Goal: Information Seeking & Learning: Learn about a topic

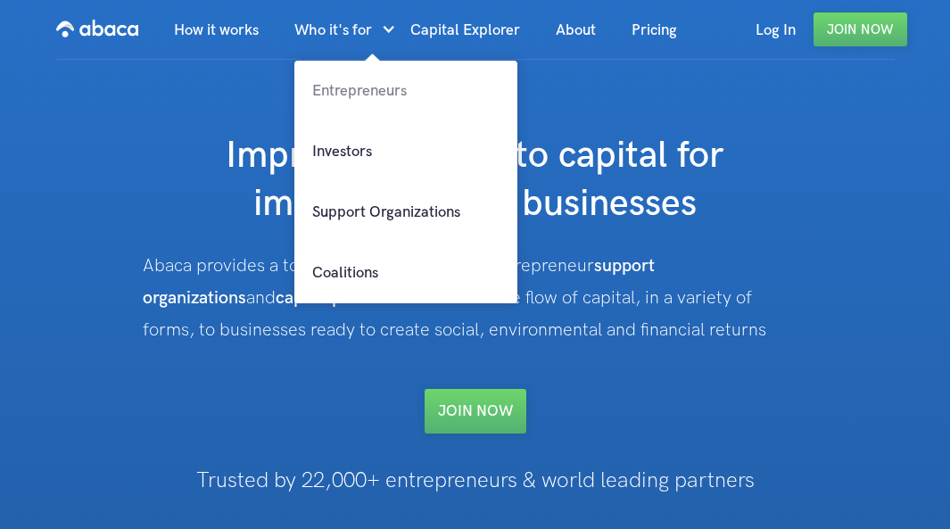
click at [373, 87] on link "Entrepreneurs" at bounding box center [405, 91] width 223 height 61
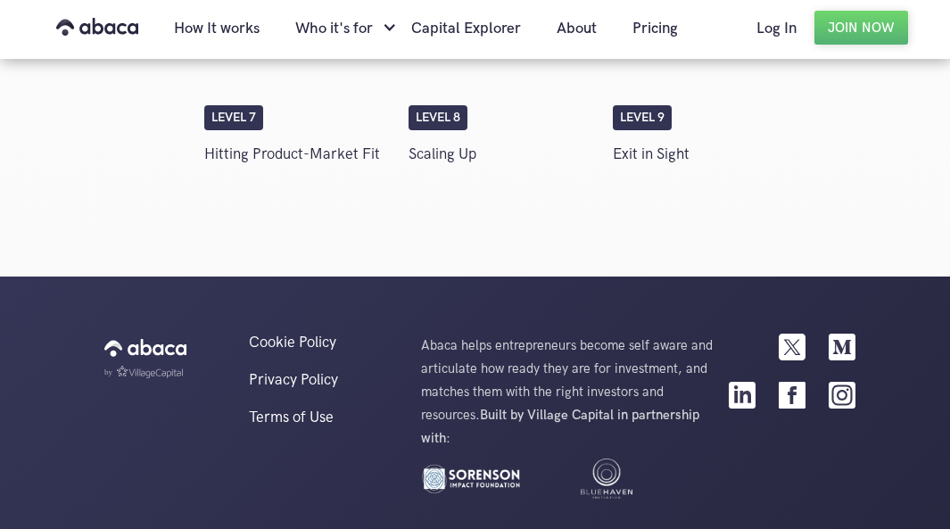
scroll to position [3925, 0]
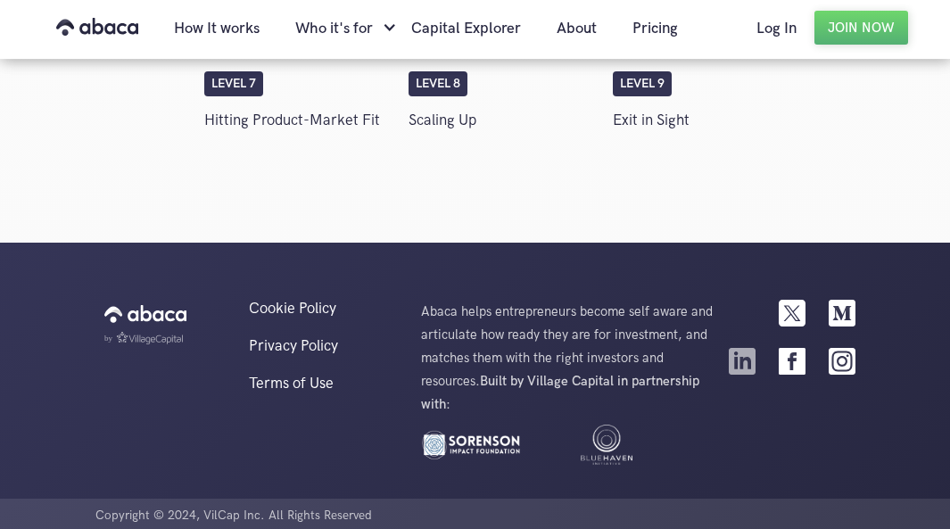
click at [746, 357] on img at bounding box center [742, 361] width 27 height 27
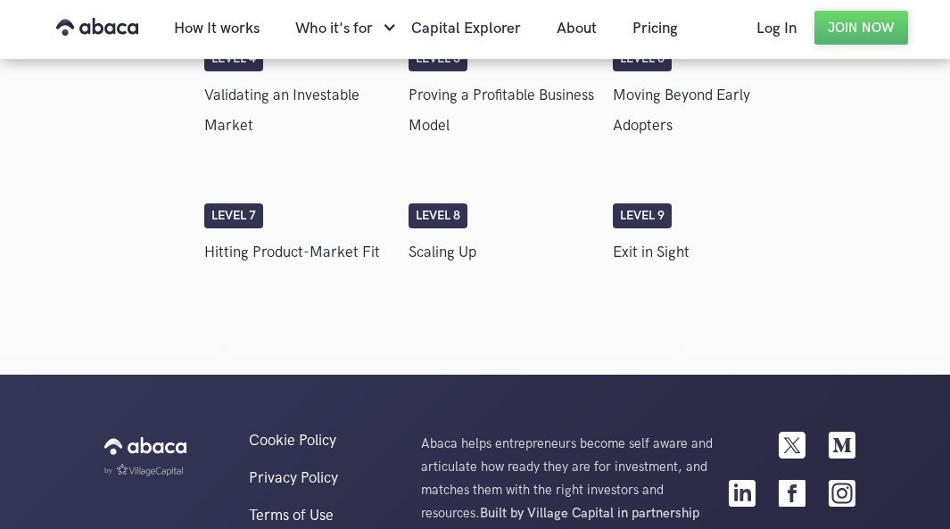
scroll to position [3658, 0]
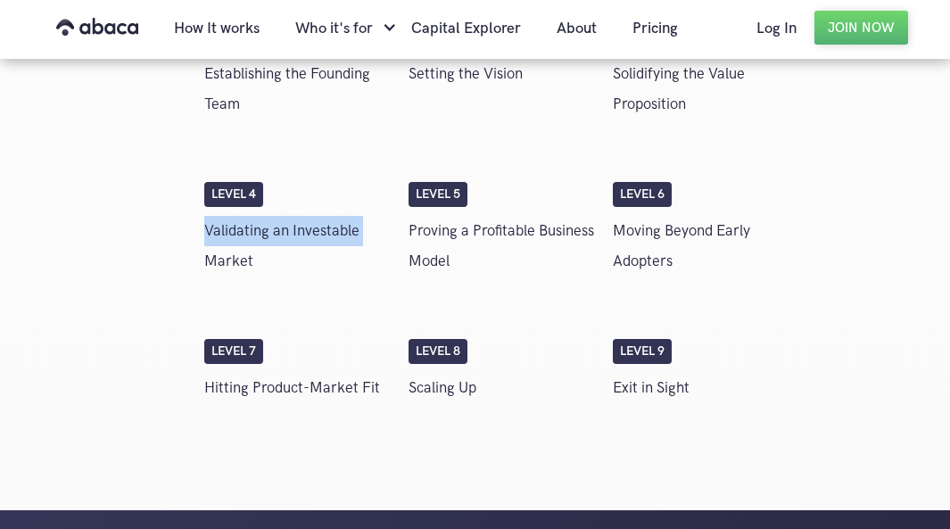
click at [203, 245] on div "Level 4 Validating an Investable Market" at bounding box center [297, 233] width 204 height 103
click at [295, 236] on p "Validating an Investable Market" at bounding box center [297, 246] width 186 height 61
click at [318, 231] on p "Validating an Investable Market" at bounding box center [297, 246] width 186 height 61
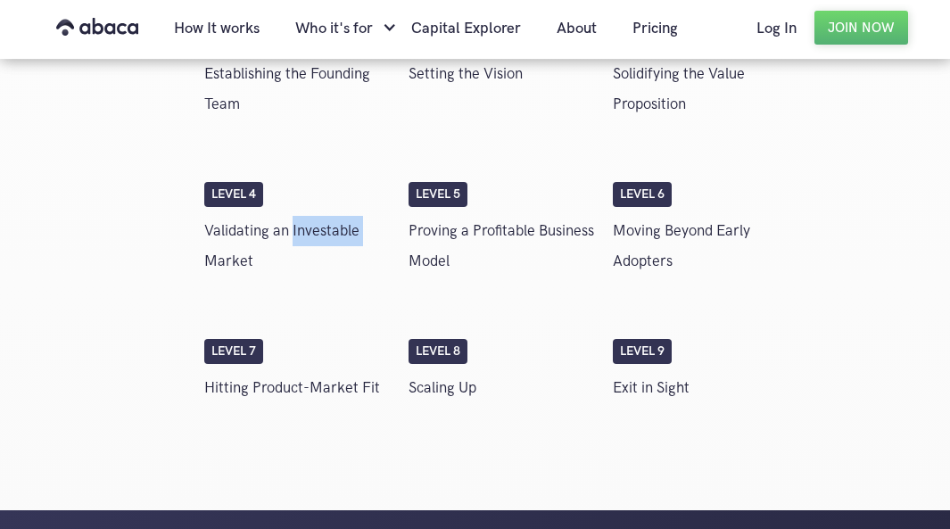
click at [318, 231] on p "Validating an Investable Market" at bounding box center [297, 246] width 186 height 61
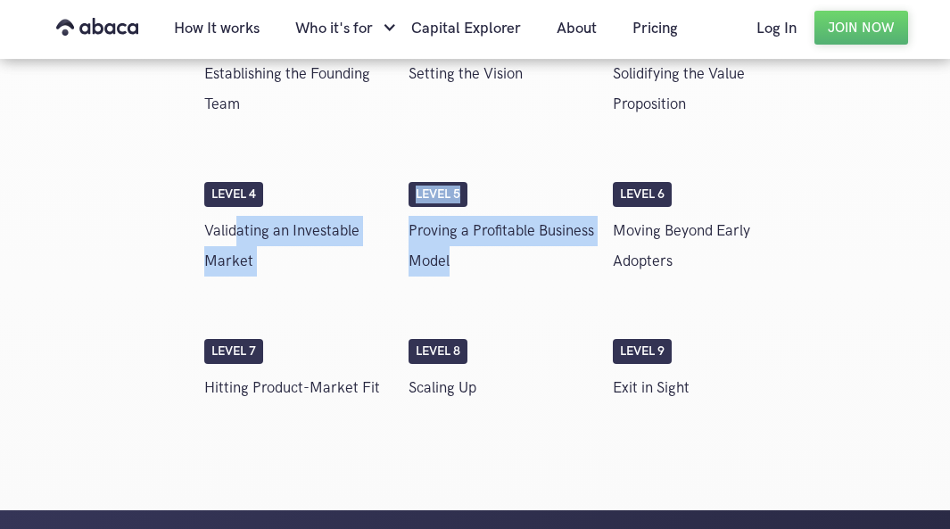
drag, startPoint x: 294, startPoint y: 245, endPoint x: 637, endPoint y: 246, distance: 342.6
click at [622, 246] on div "Level 4 Validating an Investable Market Level 5 Proving a Profitable Business M…" at bounding box center [501, 233] width 612 height 157
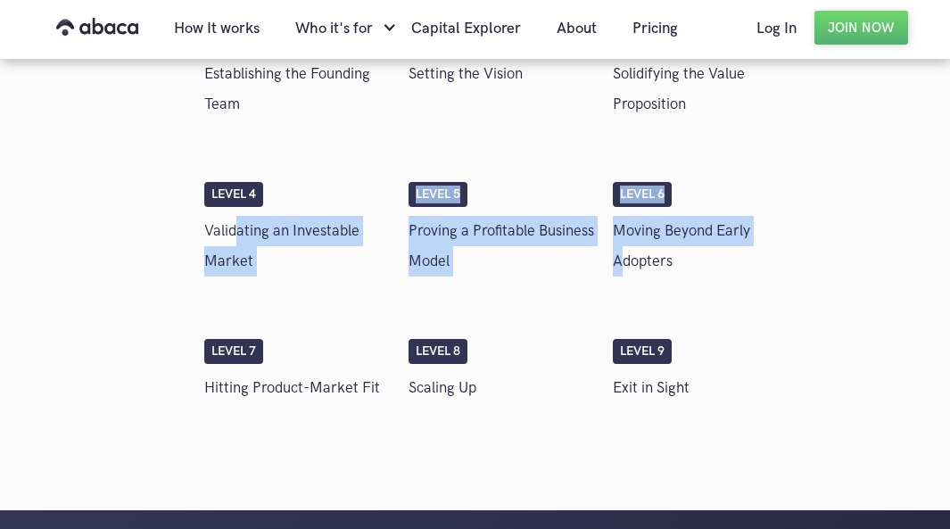
click at [637, 245] on p "Moving Beyond Early Adopters" at bounding box center [706, 246] width 186 height 61
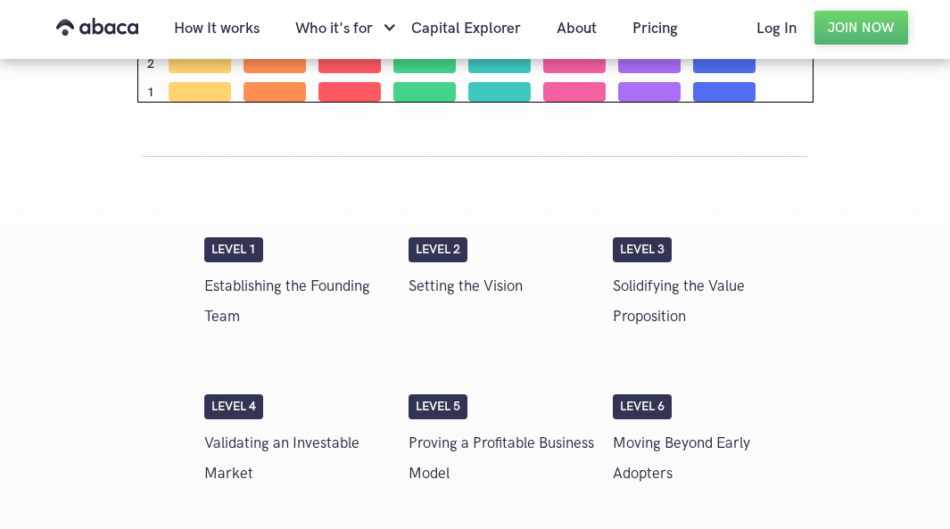
scroll to position [3479, 0]
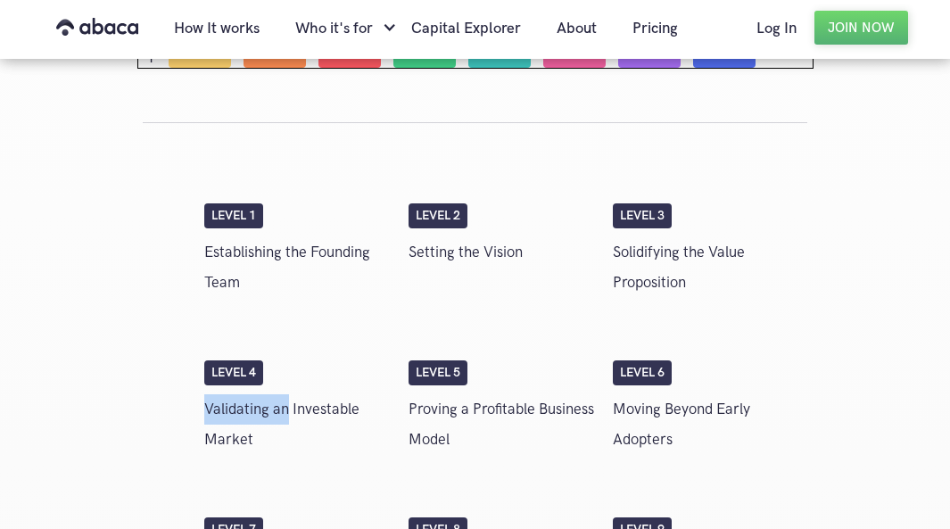
drag, startPoint x: 299, startPoint y: 411, endPoint x: 323, endPoint y: 411, distance: 24.1
click at [320, 411] on div "Level 1 Establishing the Founding Team Level 2 Setting the Vision Level 3 Solid…" at bounding box center [476, 369] width 666 height 495
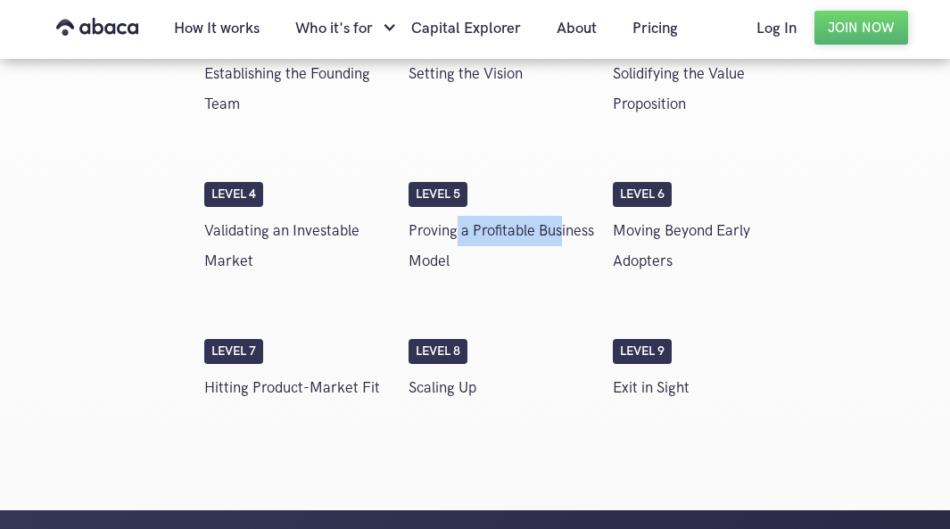
drag, startPoint x: 454, startPoint y: 223, endPoint x: 649, endPoint y: 245, distance: 195.8
click at [649, 245] on div "Level 4 Validating an Investable Market Level 5 Proving a Profitable Business M…" at bounding box center [501, 233] width 612 height 157
click at [649, 245] on p "Moving Beyond Early Adopters" at bounding box center [706, 246] width 186 height 61
click at [654, 210] on div "Level 6 Moving Beyond Early Adopters" at bounding box center [706, 233] width 204 height 103
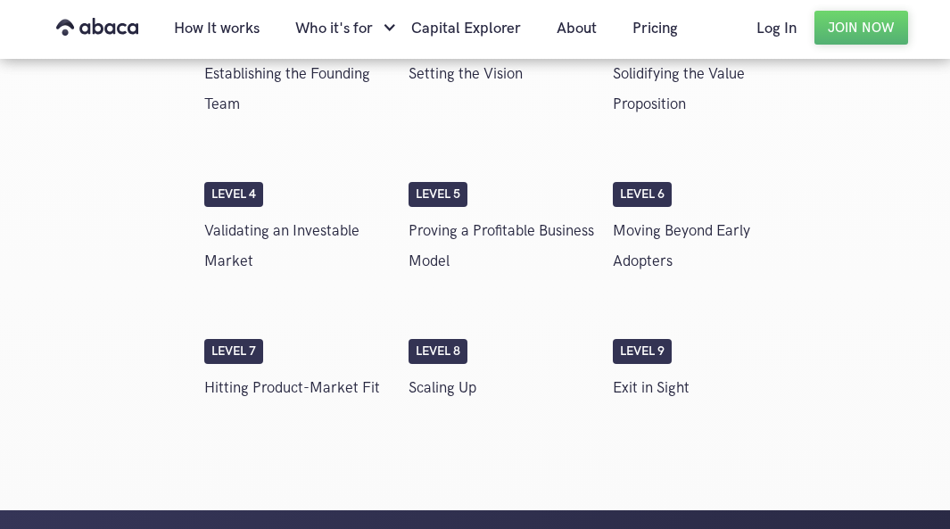
click at [654, 210] on div "Level 6 Moving Beyond Early Adopters" at bounding box center [706, 233] width 204 height 103
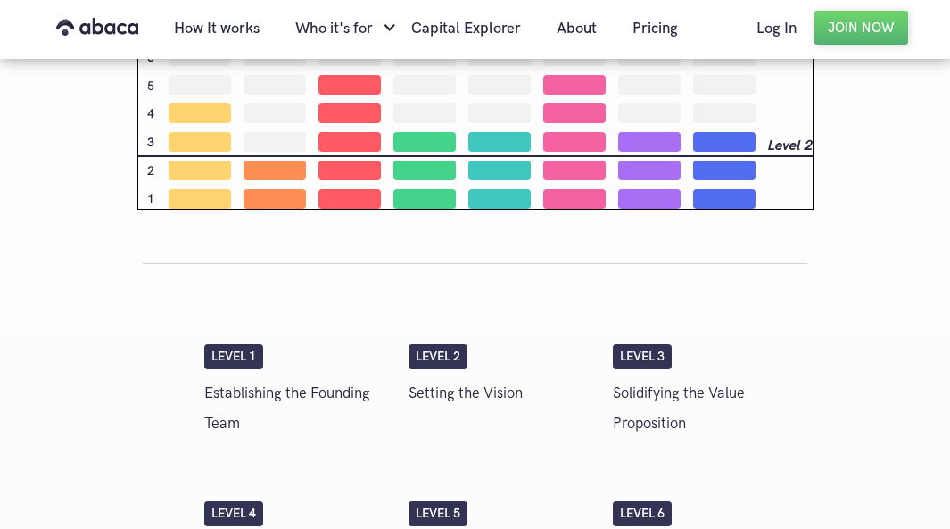
scroll to position [3033, 0]
